Goal: Information Seeking & Learning: Learn about a topic

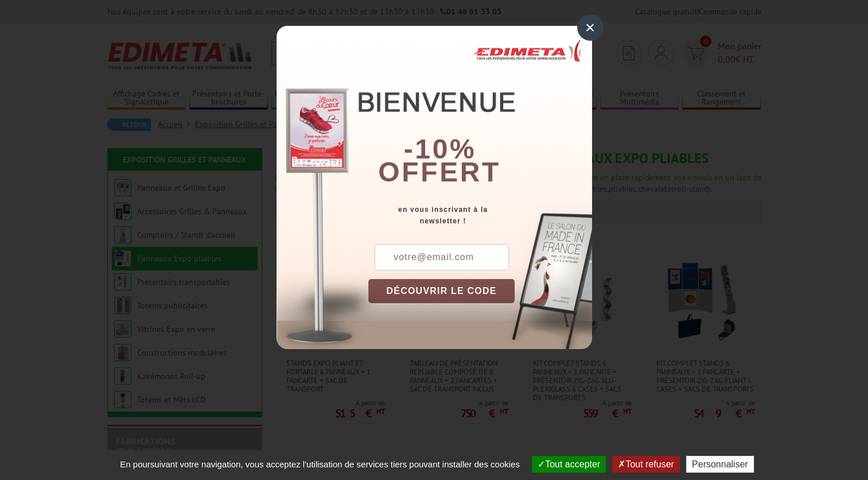
click at [596, 30] on div "×" at bounding box center [590, 27] width 26 height 26
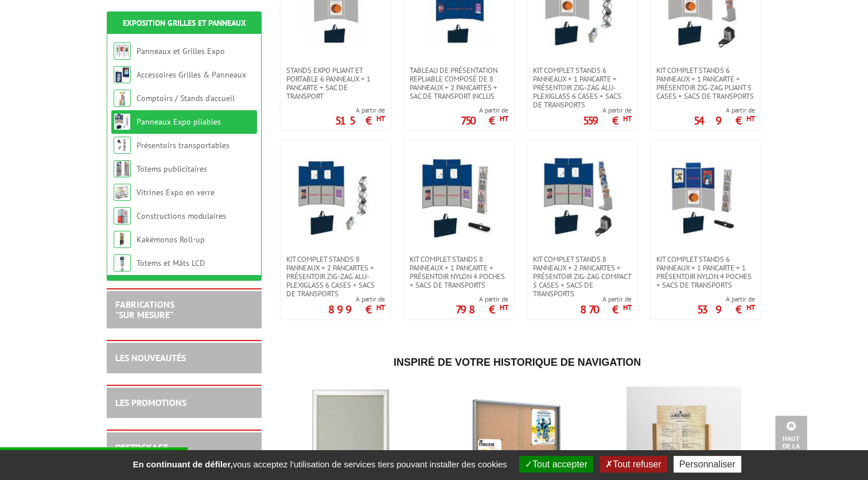
scroll to position [172, 0]
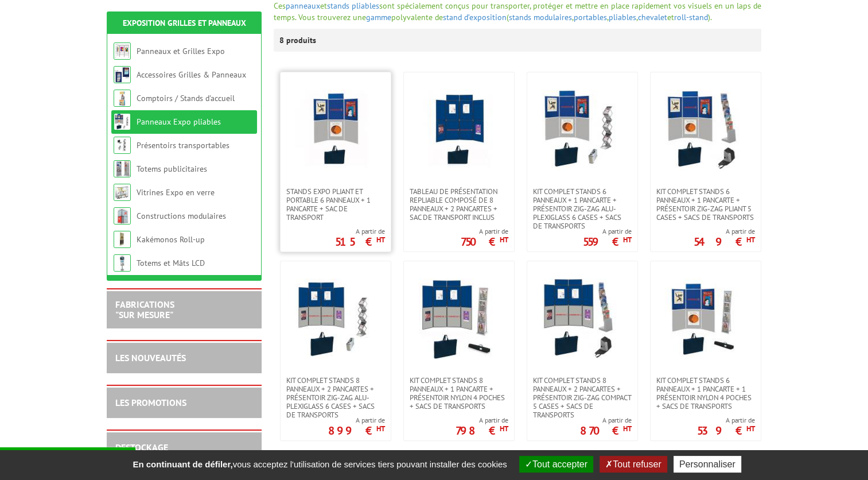
click at [340, 135] on img at bounding box center [335, 130] width 80 height 80
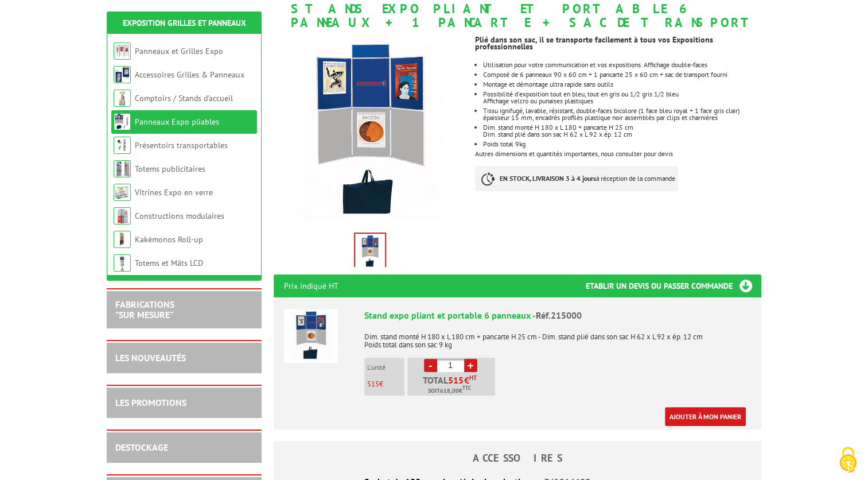
scroll to position [172, 0]
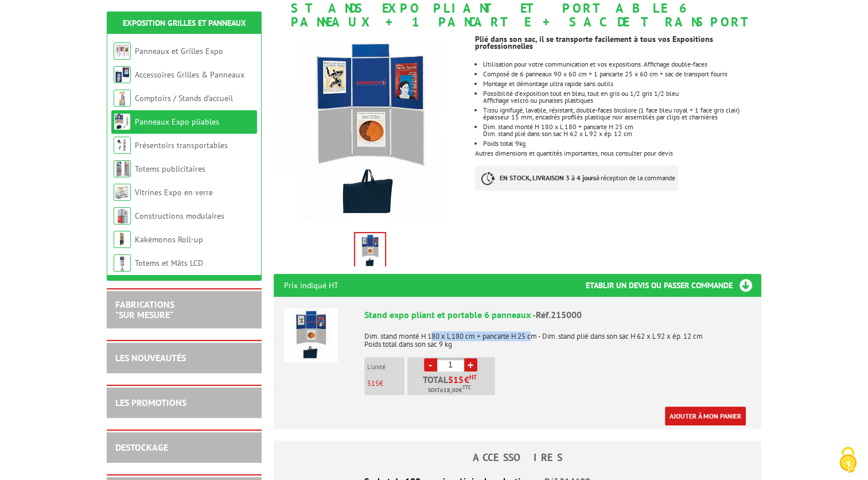
drag, startPoint x: 433, startPoint y: 322, endPoint x: 536, endPoint y: 324, distance: 103.9
click at [536, 324] on p "Dim. stand monté H 180 x L 180 cm + pancarte H 25 cm - Dim. stand plié dans son…" at bounding box center [557, 336] width 387 height 24
drag, startPoint x: 536, startPoint y: 324, endPoint x: 549, endPoint y: 322, distance: 12.8
click at [549, 324] on p "Dim. stand monté H 180 x L 180 cm + pancarte H 25 cm - Dim. stand plié dans son…" at bounding box center [557, 336] width 387 height 24
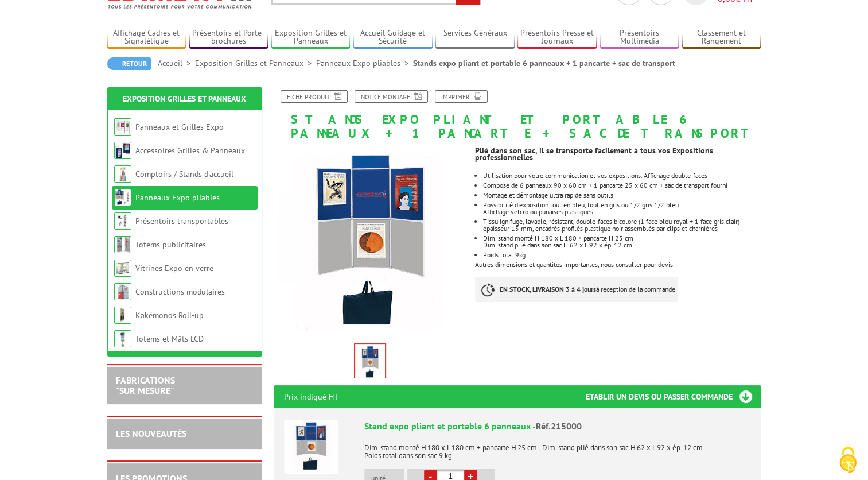
scroll to position [57, 0]
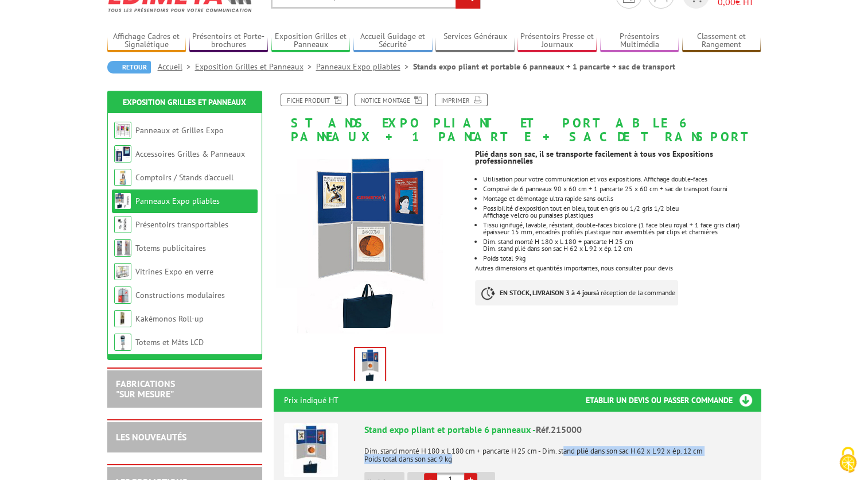
drag, startPoint x: 569, startPoint y: 437, endPoint x: 669, endPoint y: 441, distance: 99.9
click at [669, 441] on p "Dim. stand monté H 180 x L 180 cm + pancarte H 25 cm - Dim. stand plié dans son…" at bounding box center [557, 451] width 387 height 24
click at [546, 442] on p "Dim. stand monté H 180 x L 180 cm + pancarte H 25 cm - Dim. stand plié dans son…" at bounding box center [557, 451] width 387 height 24
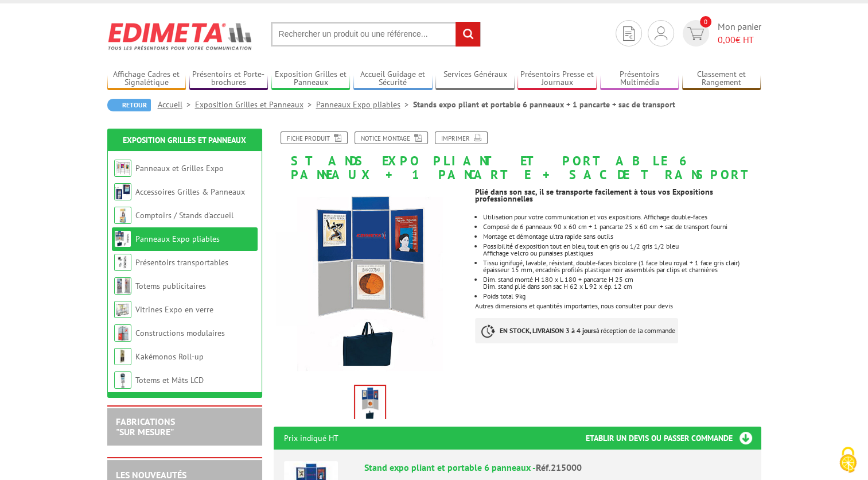
scroll to position [0, 0]
